Goal: Task Accomplishment & Management: Manage account settings

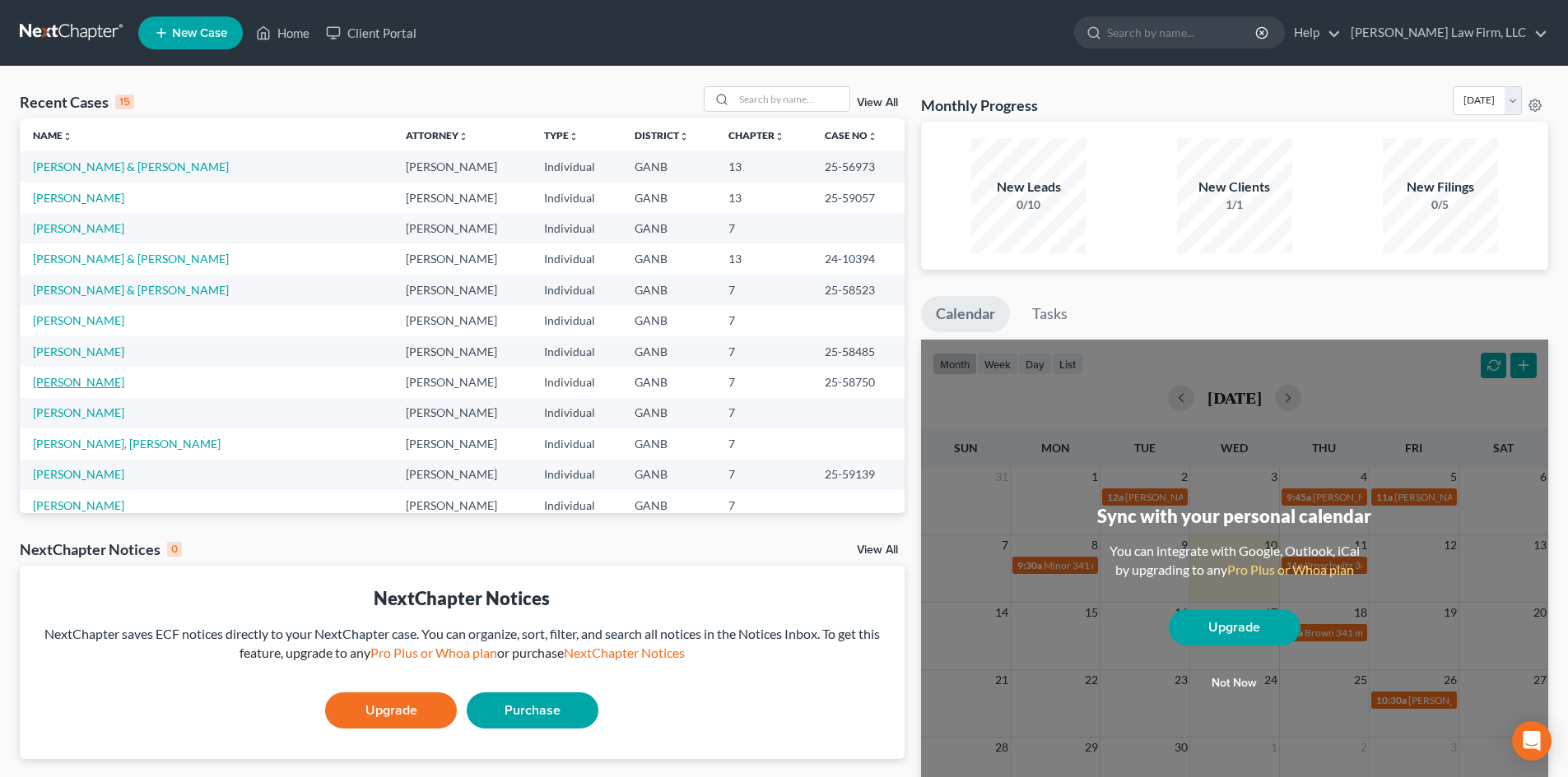
click at [79, 381] on link "[PERSON_NAME]" at bounding box center [79, 382] width 92 height 14
select select "6"
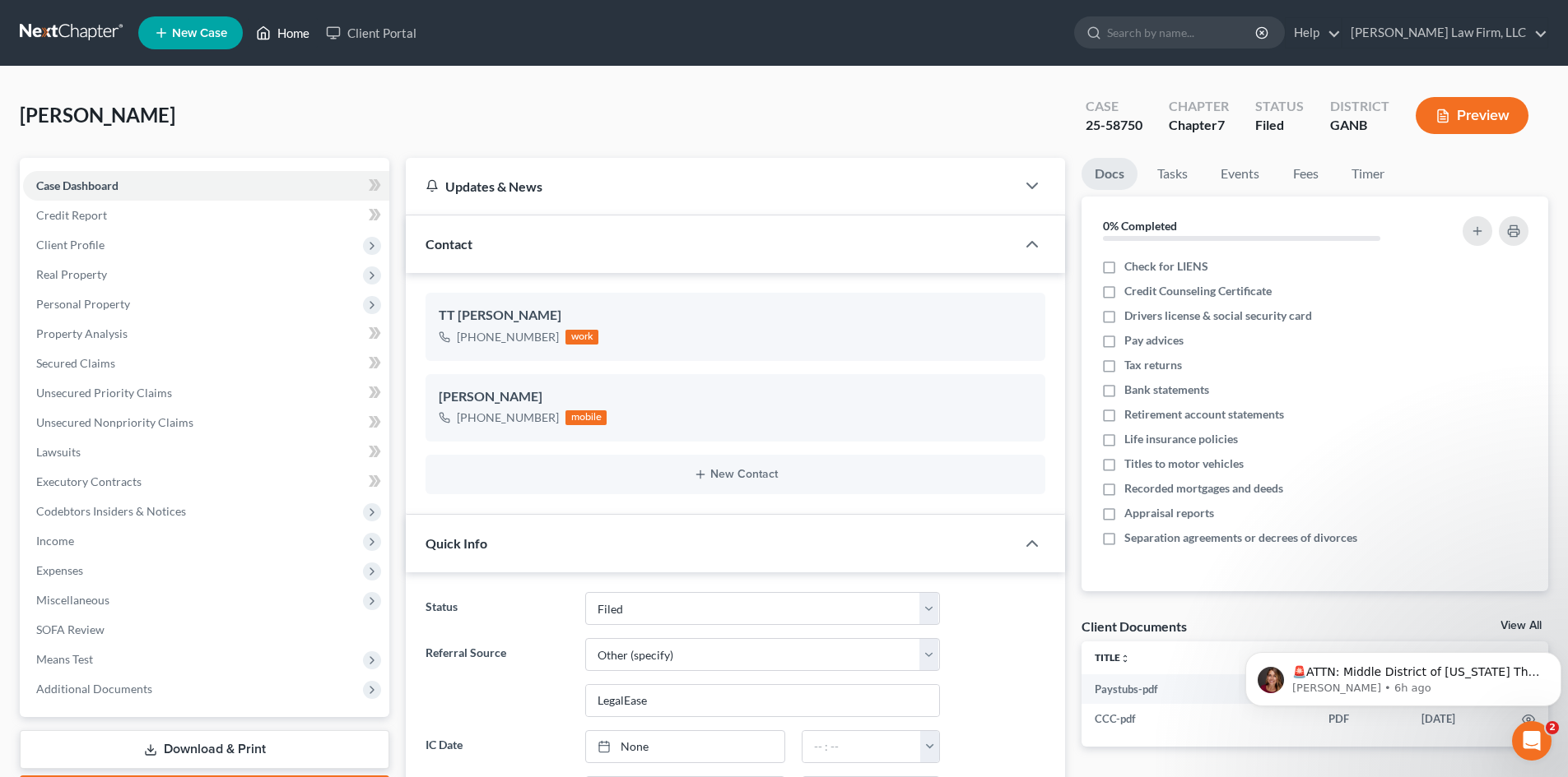
click at [282, 33] on link "Home" at bounding box center [282, 33] width 70 height 29
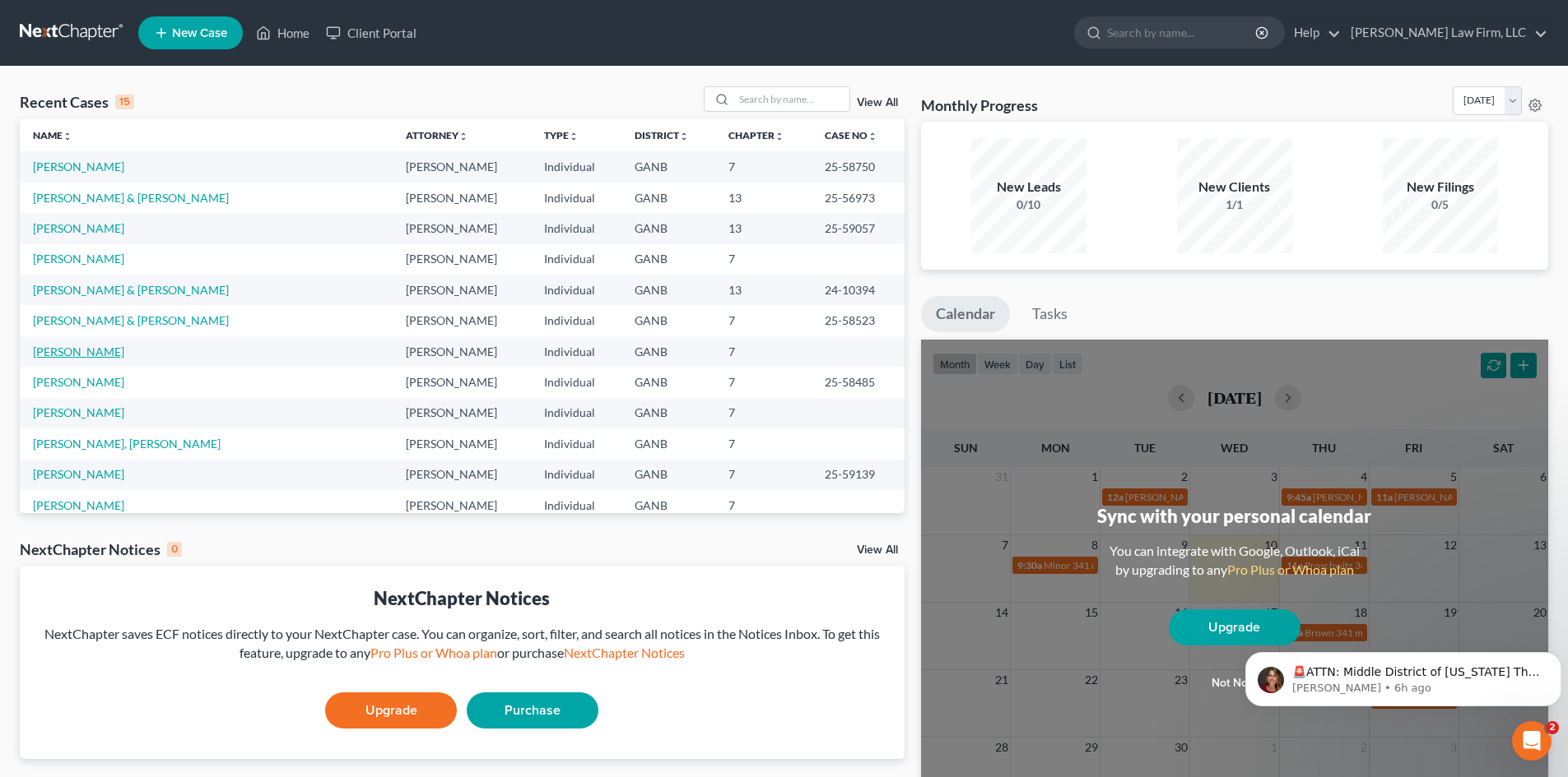
click at [93, 354] on link "[PERSON_NAME]" at bounding box center [79, 352] width 92 height 14
select select "10"
select select "6"
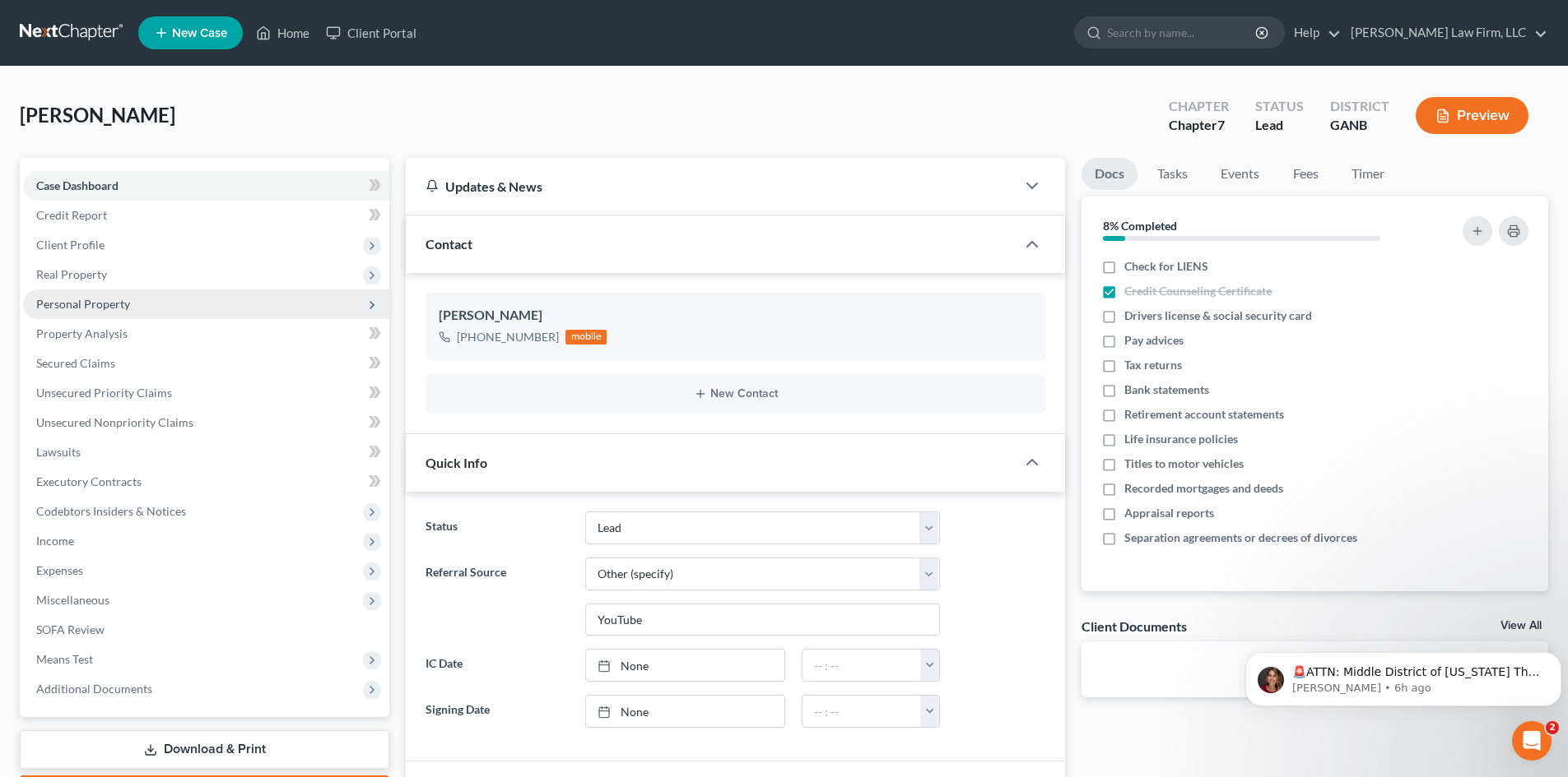
click at [90, 305] on span "Personal Property" at bounding box center [83, 304] width 93 height 14
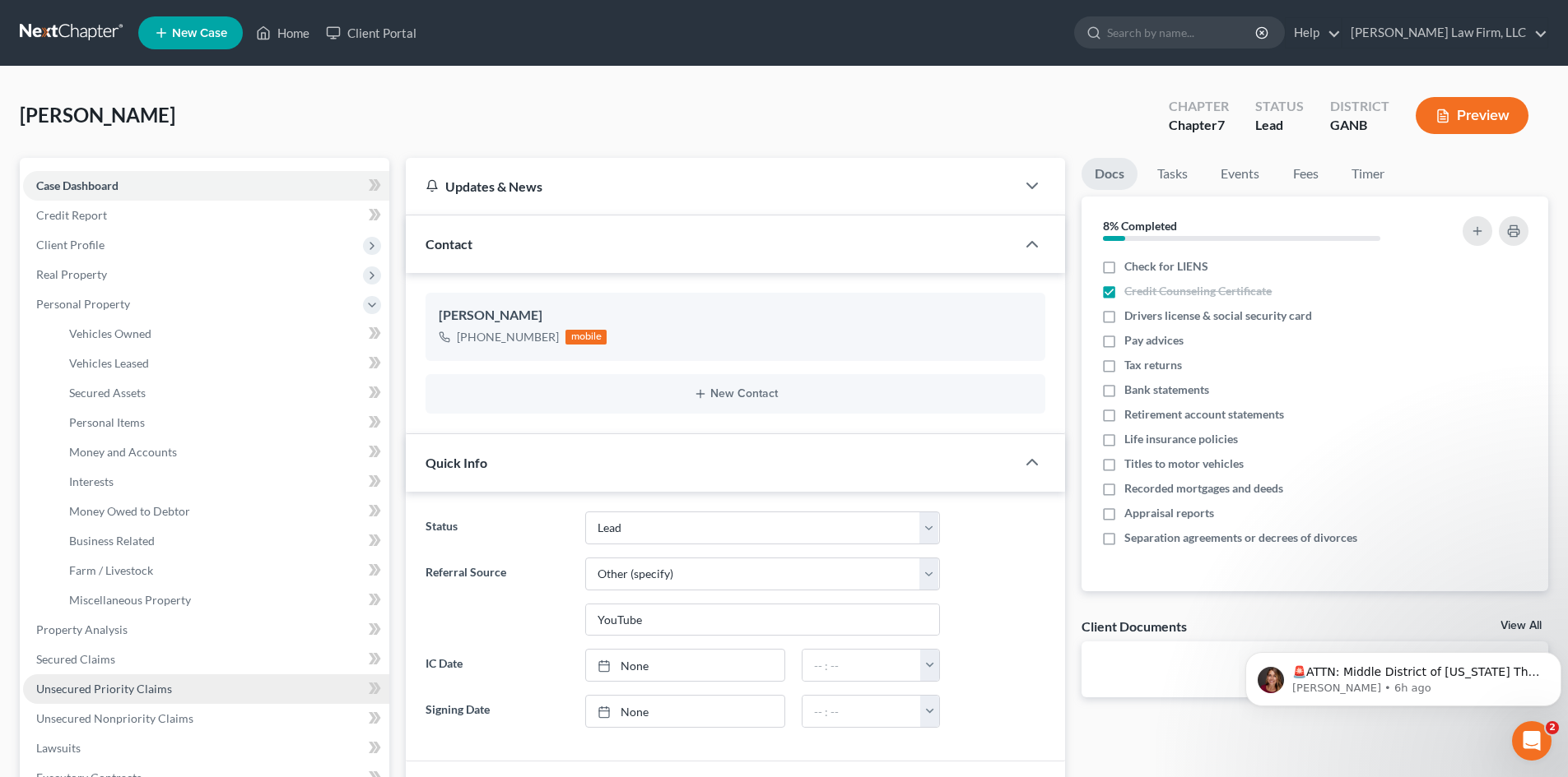
click at [75, 691] on span "Unsecured Priority Claims" at bounding box center [103, 688] width 135 height 14
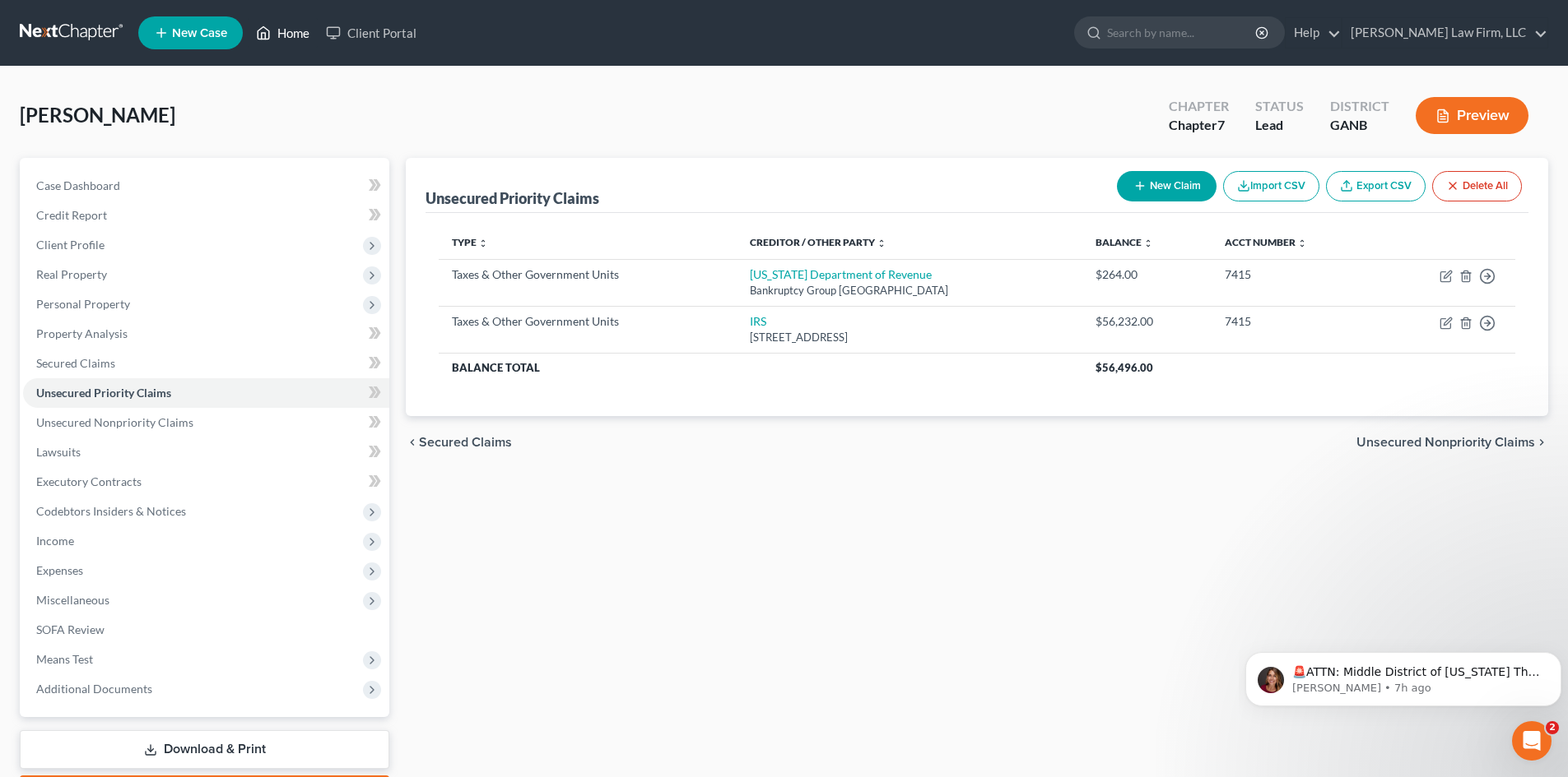
click at [288, 38] on link "Home" at bounding box center [282, 33] width 70 height 29
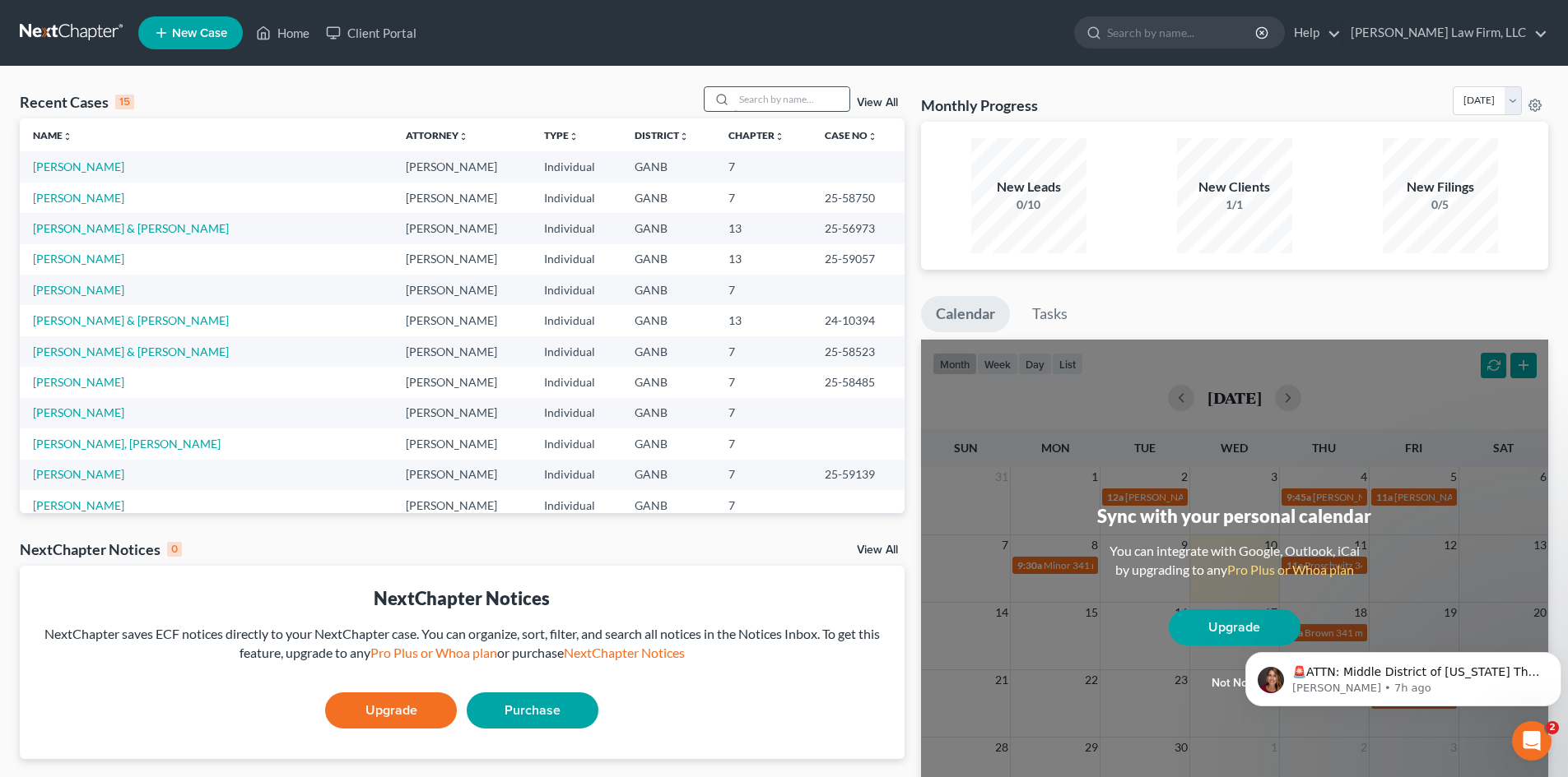
click at [777, 104] on input "search" at bounding box center [792, 99] width 115 height 24
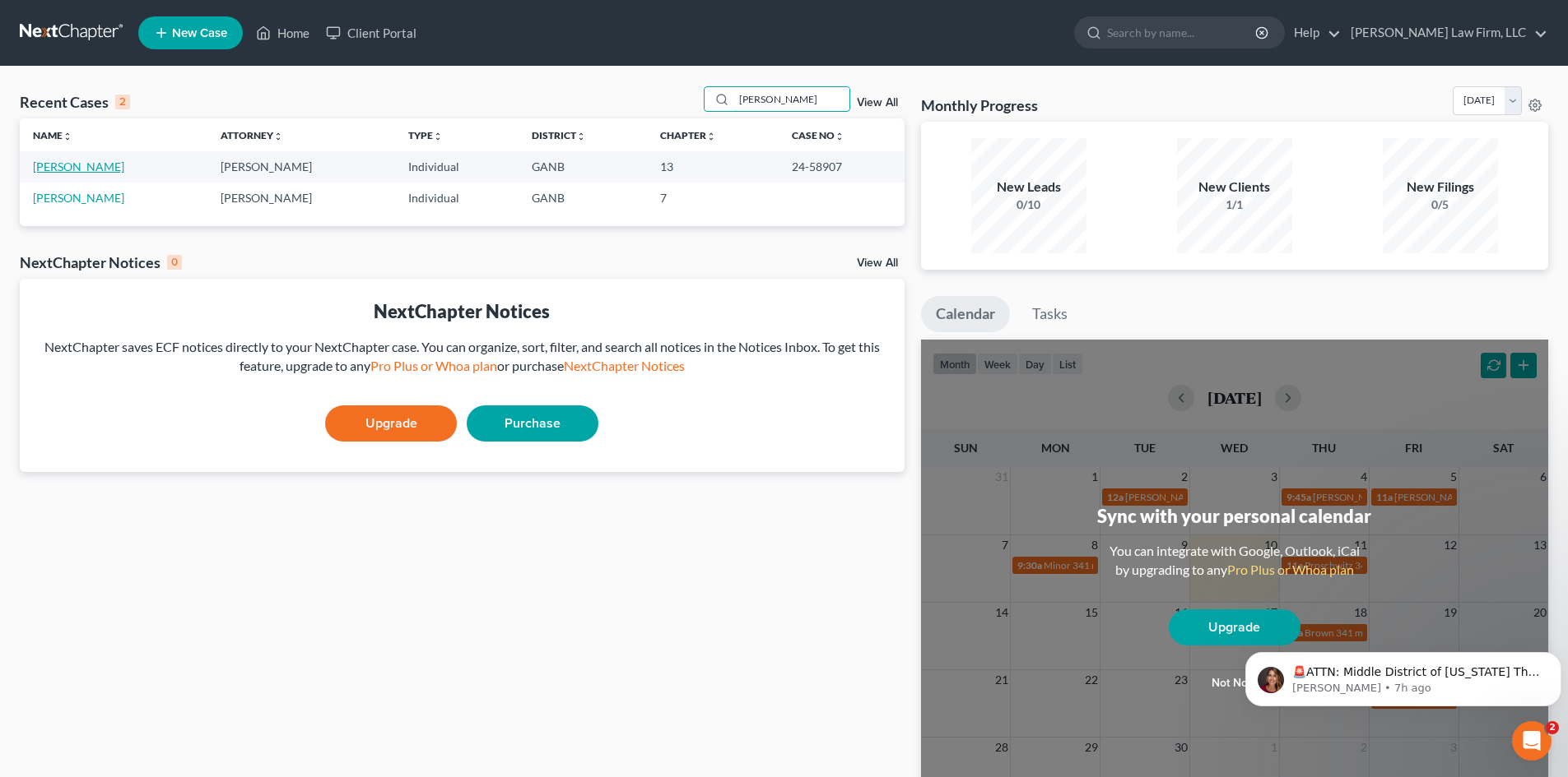
type input "[PERSON_NAME]"
click at [71, 163] on link "[PERSON_NAME]" at bounding box center [79, 166] width 92 height 14
select select "6"
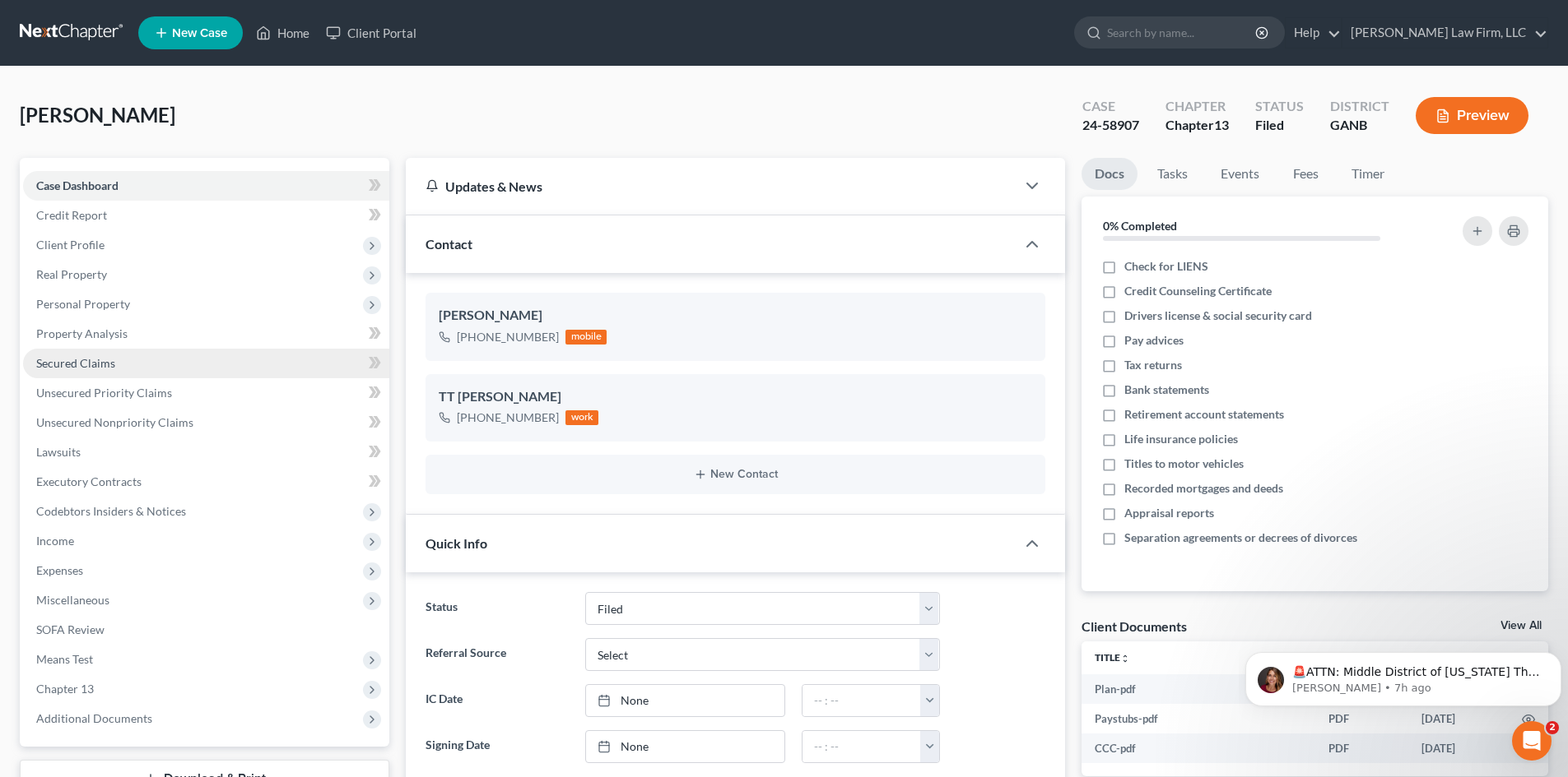
click at [90, 369] on span "Secured Claims" at bounding box center [75, 363] width 79 height 14
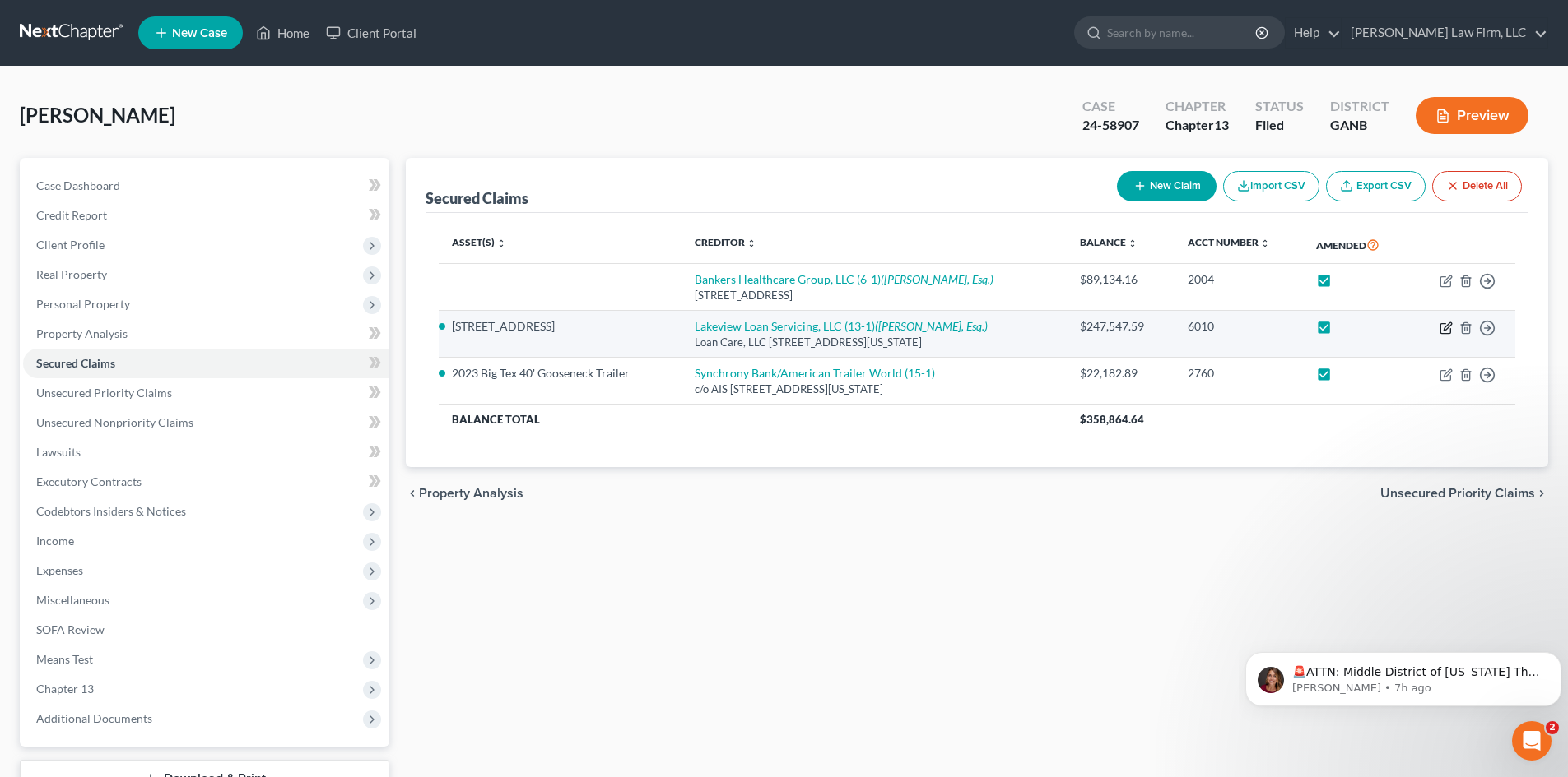
click at [1446, 330] on icon "button" at bounding box center [1447, 326] width 8 height 8
select select "48"
select select "7"
select select "4"
select select "0"
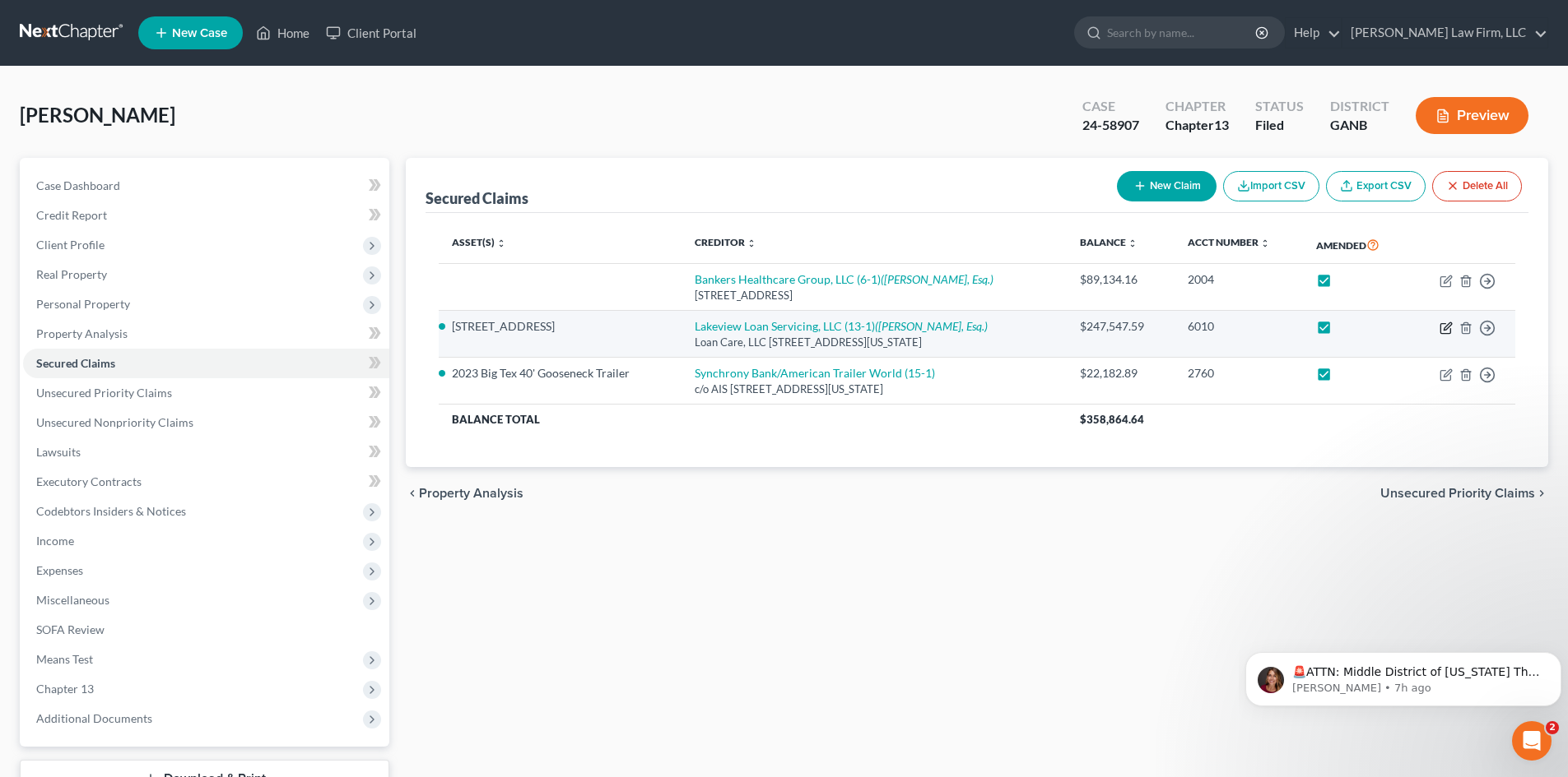
select select "0"
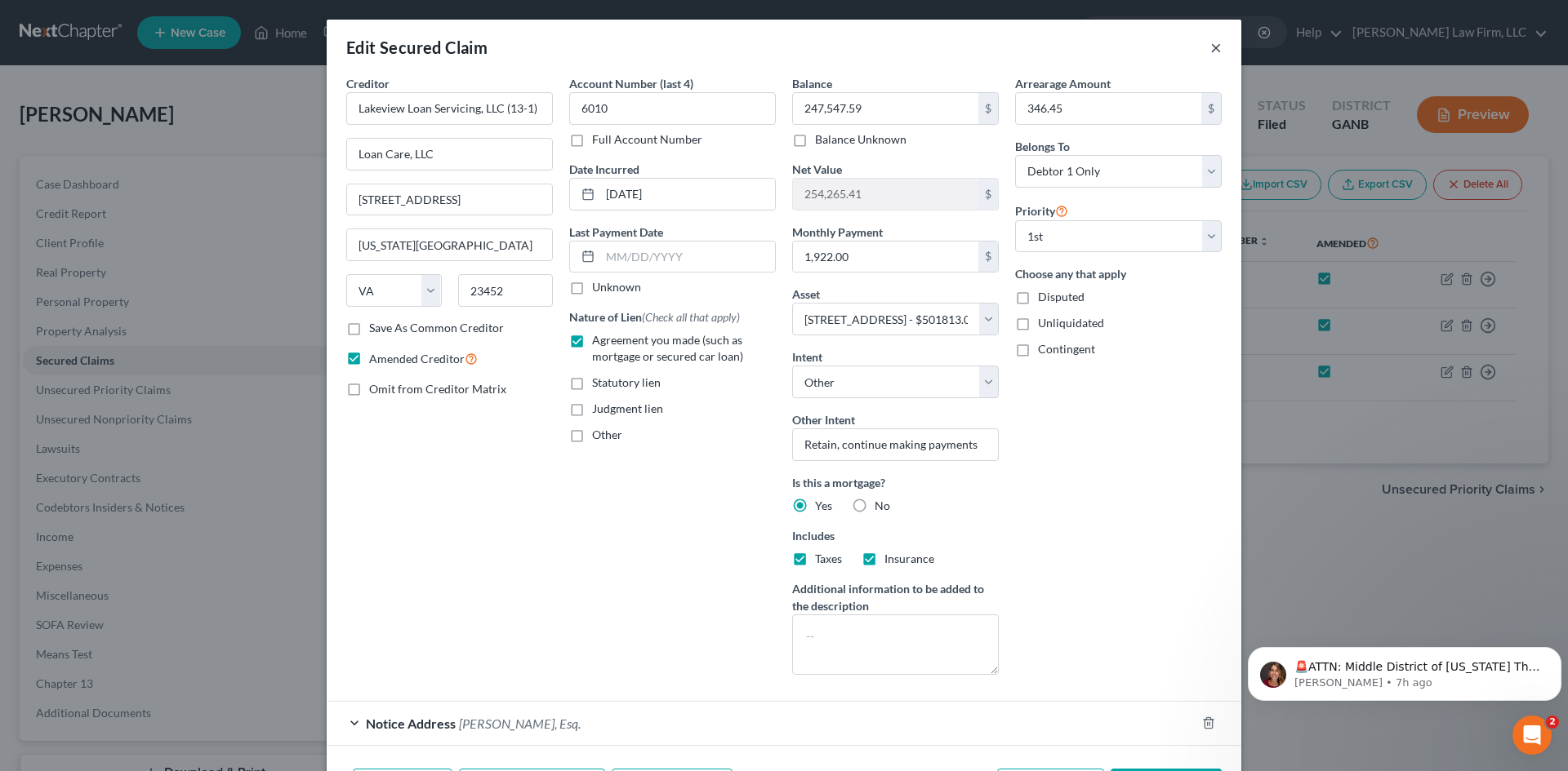
click at [1210, 53] on button "×" at bounding box center [1216, 47] width 12 height 19
